Goal: Complete application form

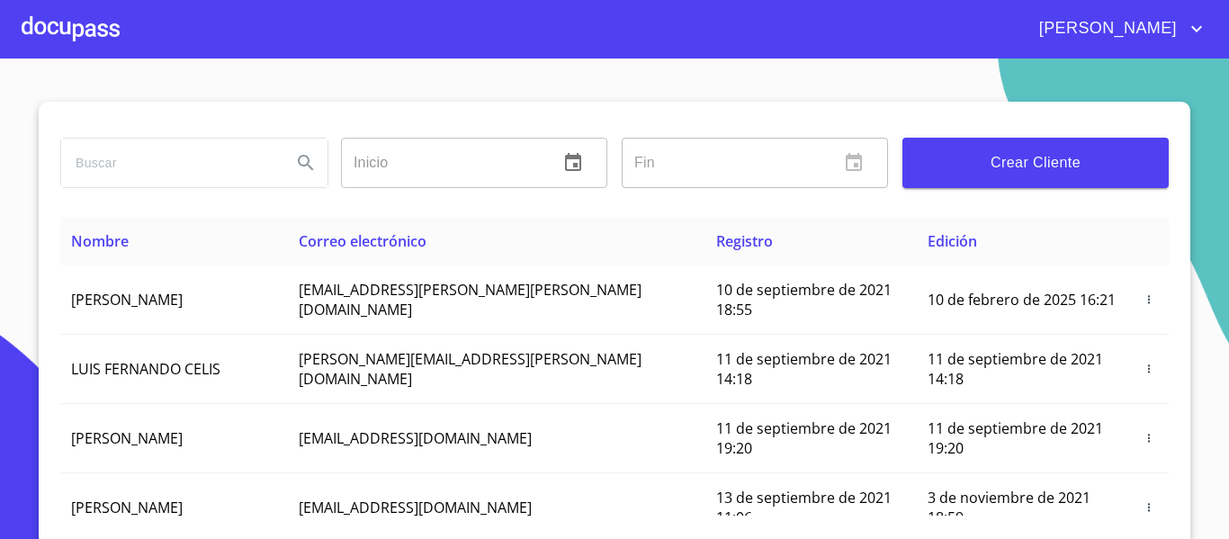
click at [99, 29] on div at bounding box center [71, 29] width 98 height 58
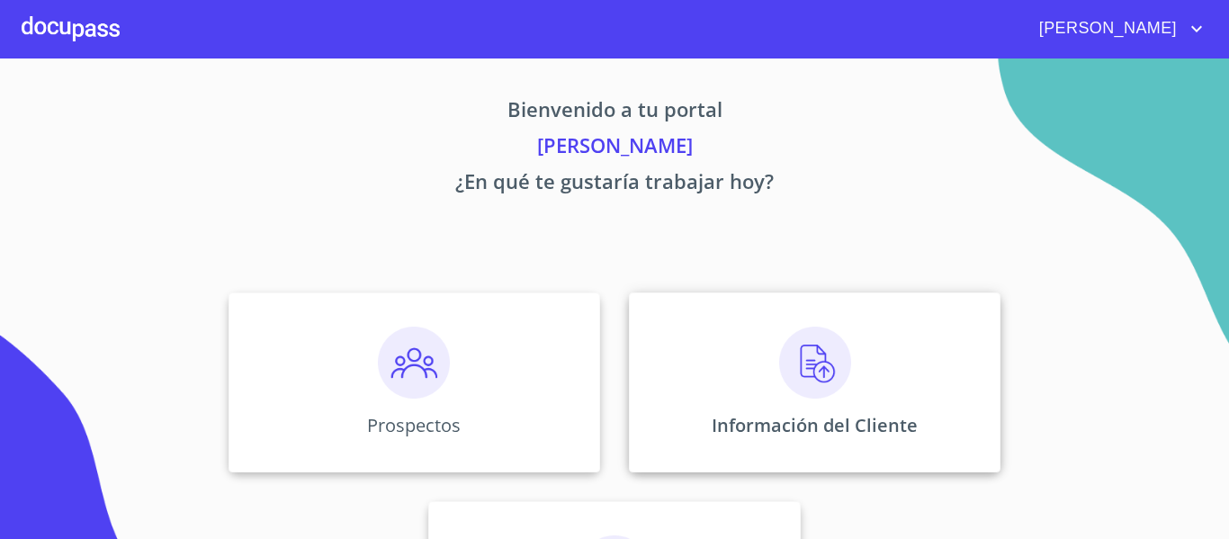
click at [717, 351] on div "Información del Cliente" at bounding box center [815, 382] width 372 height 180
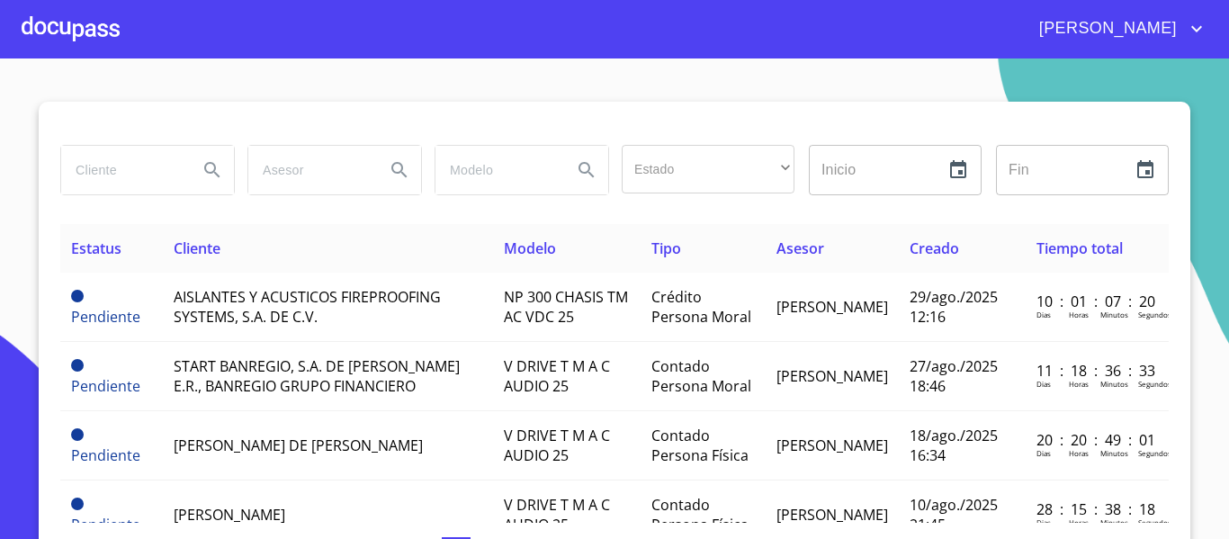
click at [142, 175] on input "search" at bounding box center [122, 170] width 122 height 49
type input "[PERSON_NAME]"
click at [201, 175] on icon "Search" at bounding box center [212, 170] width 22 height 22
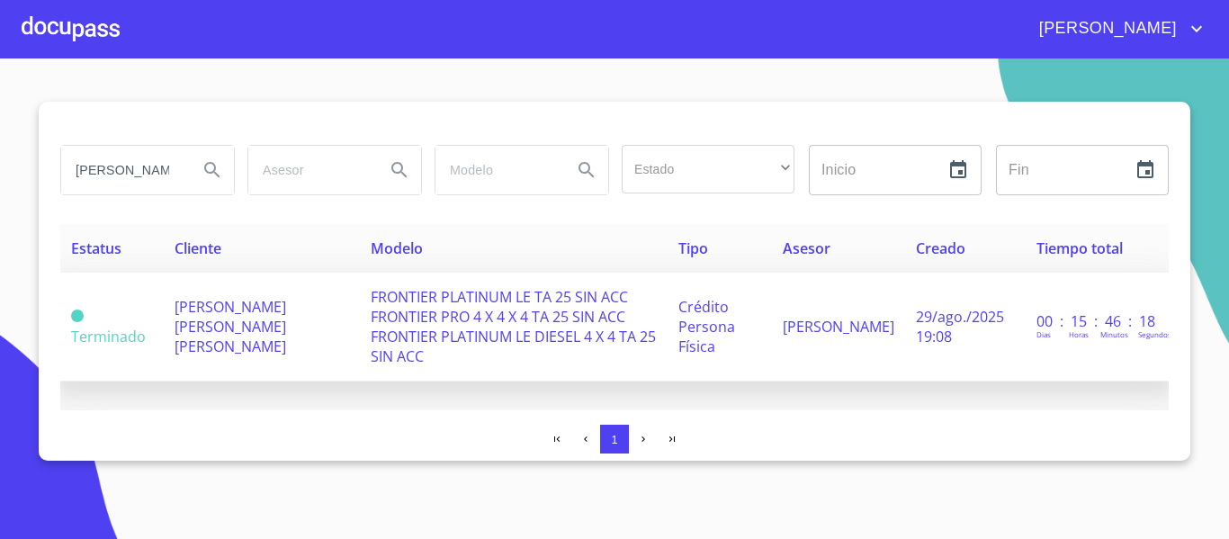
click at [371, 314] on span "FRONTIER PLATINUM LE TA 25 SIN ACC FRONTIER PRO 4 X 4 X 4 TA 25 SIN ACC FRONTIE…" at bounding box center [513, 326] width 285 height 79
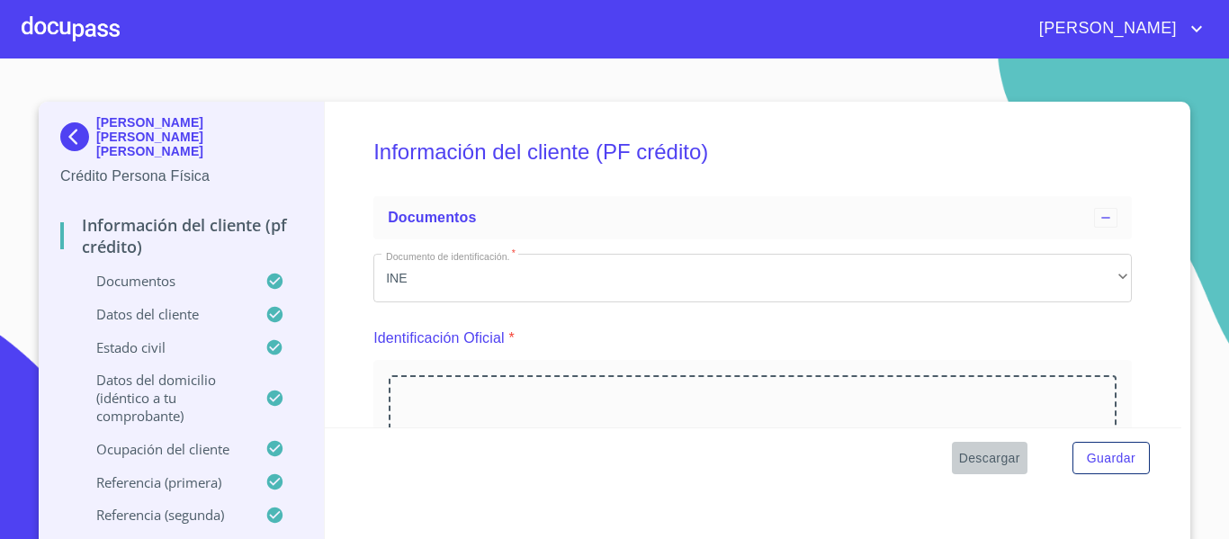
click at [976, 465] on span "Descargar" at bounding box center [989, 458] width 61 height 22
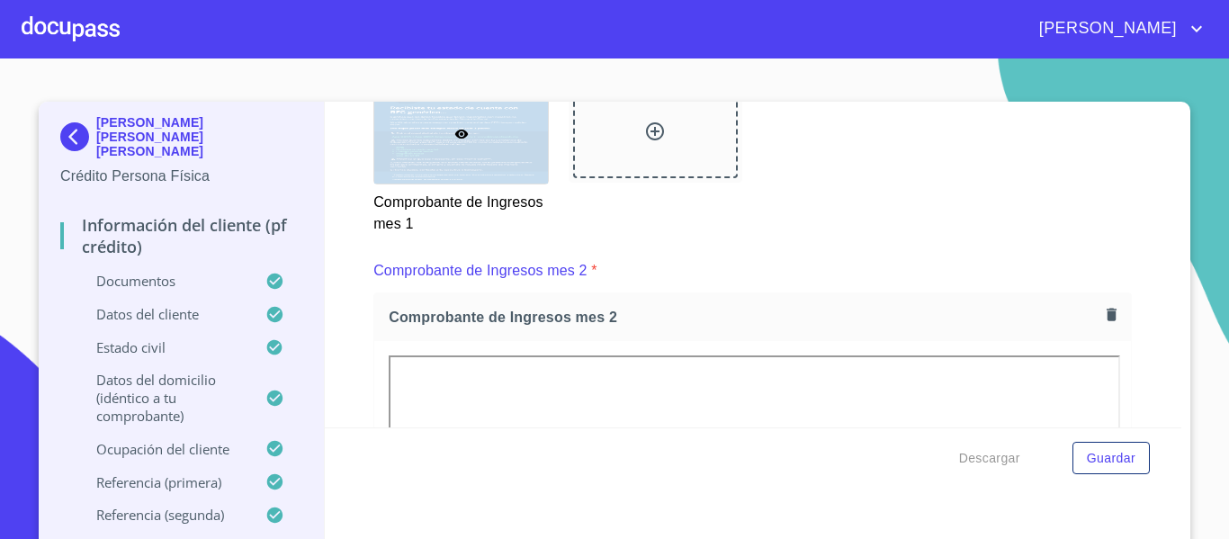
scroll to position [1859, 0]
